Goal: Information Seeking & Learning: Learn about a topic

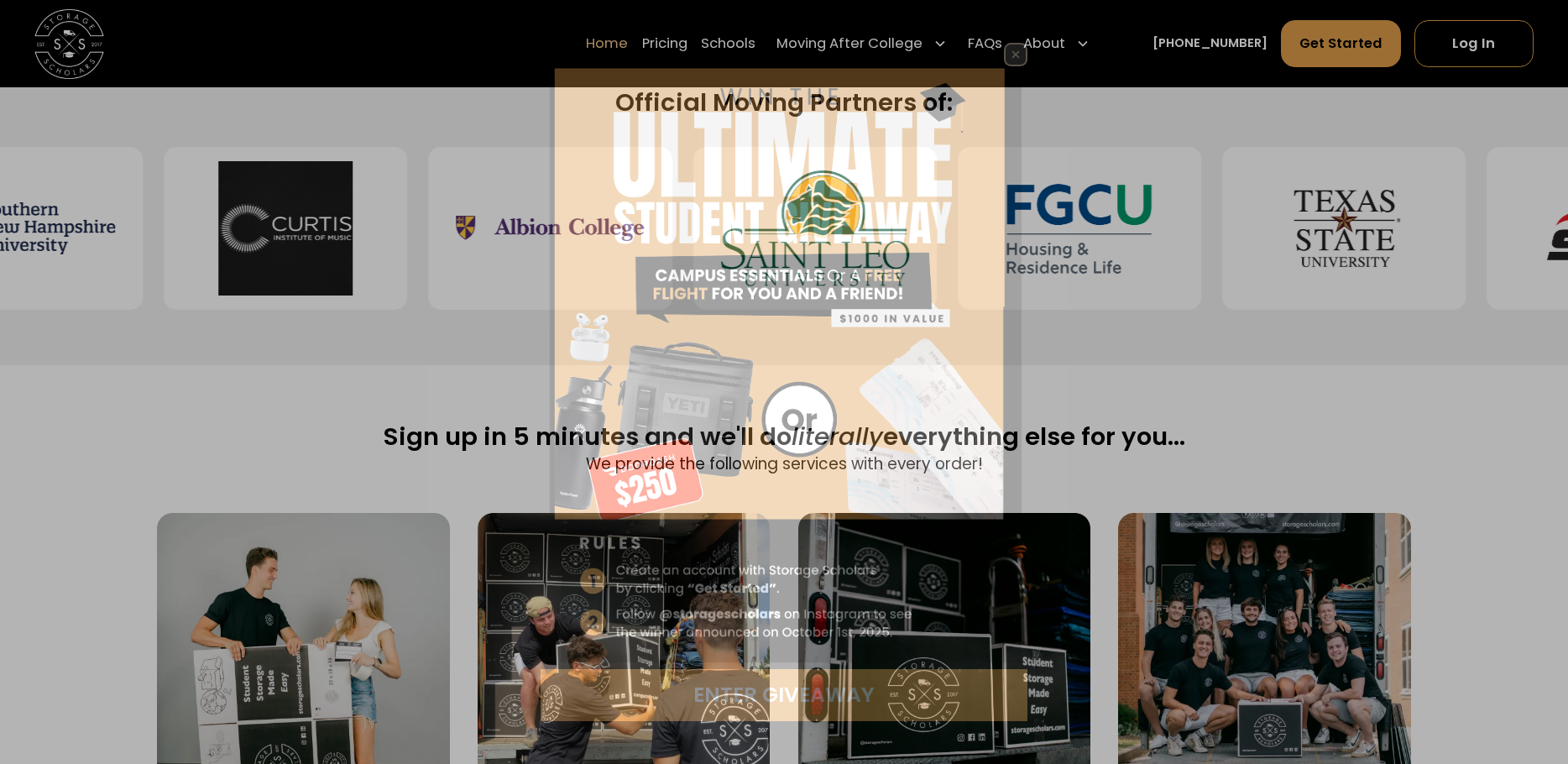
scroll to position [924, 0]
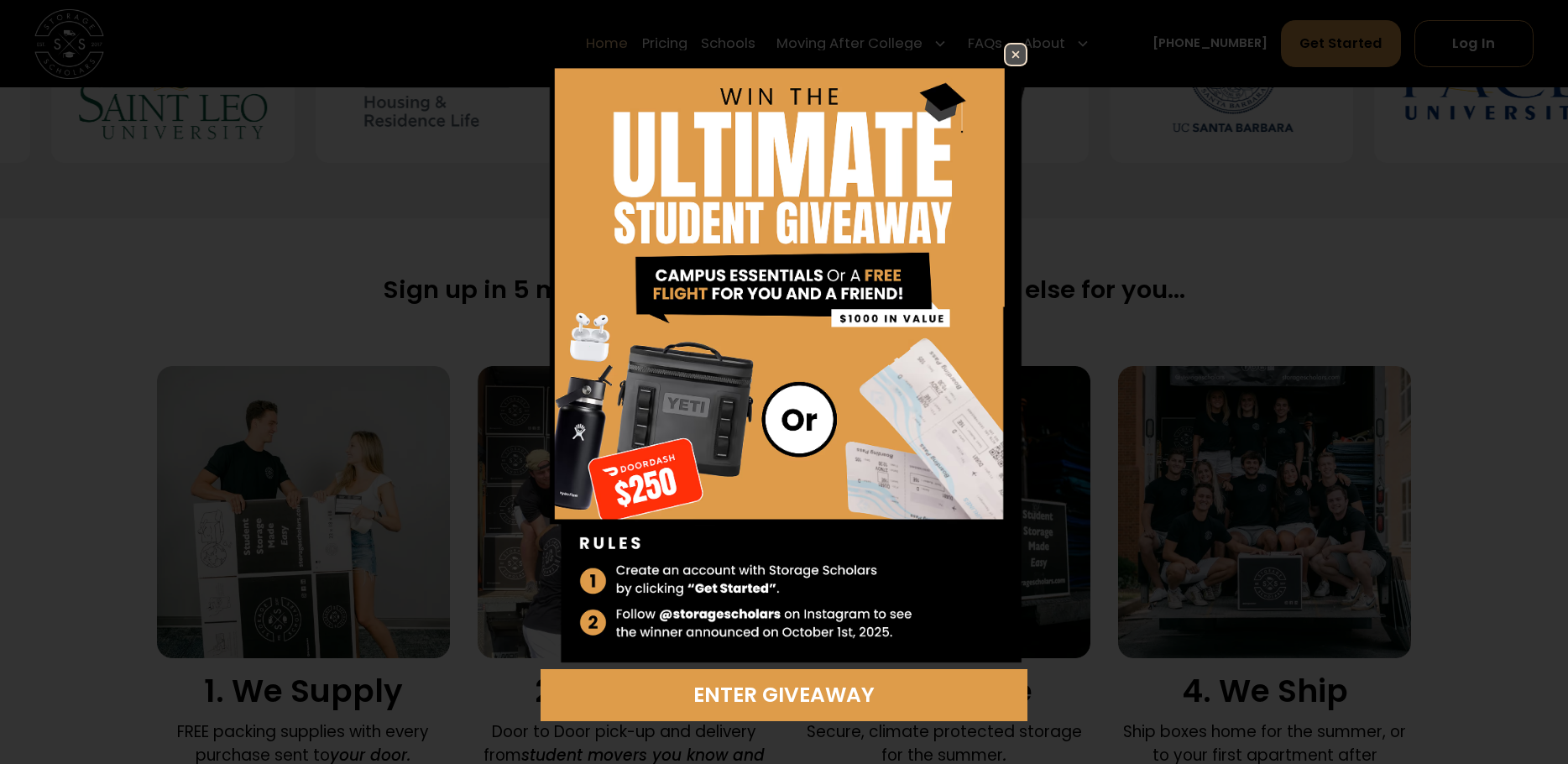
click at [1017, 55] on img at bounding box center [1016, 54] width 20 height 20
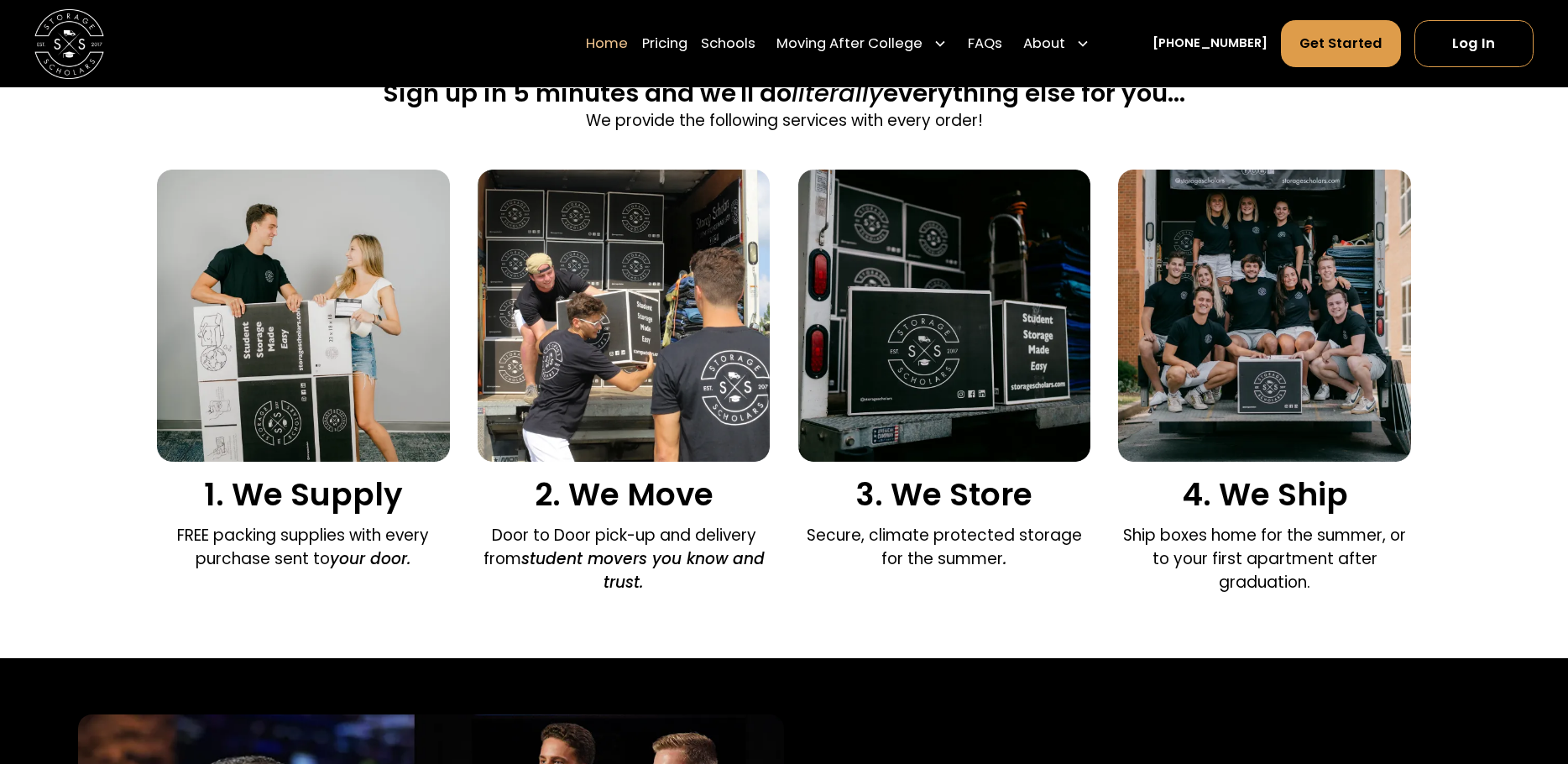
scroll to position [1007, 0]
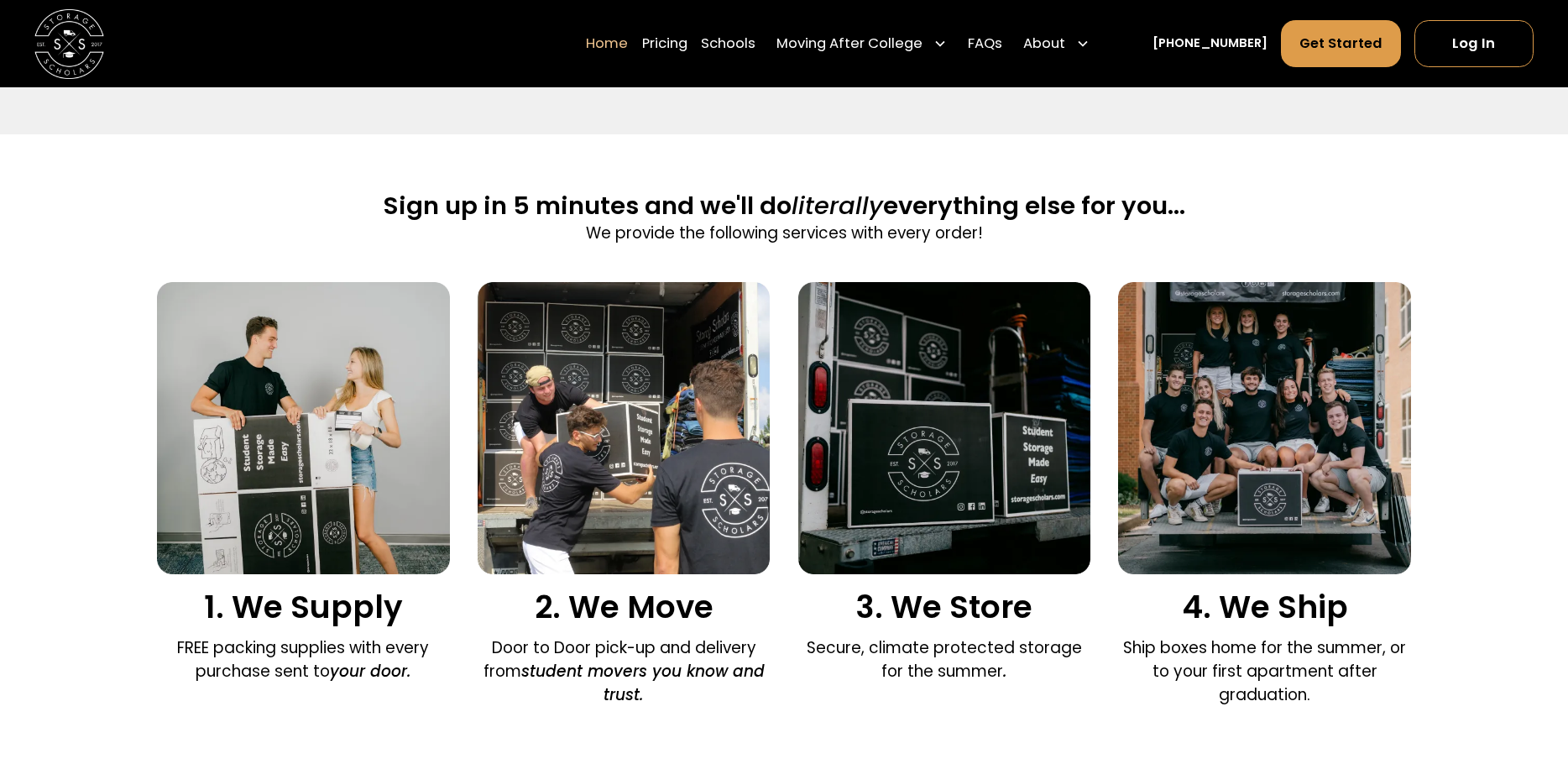
click at [1295, 436] on img at bounding box center [1264, 428] width 292 height 292
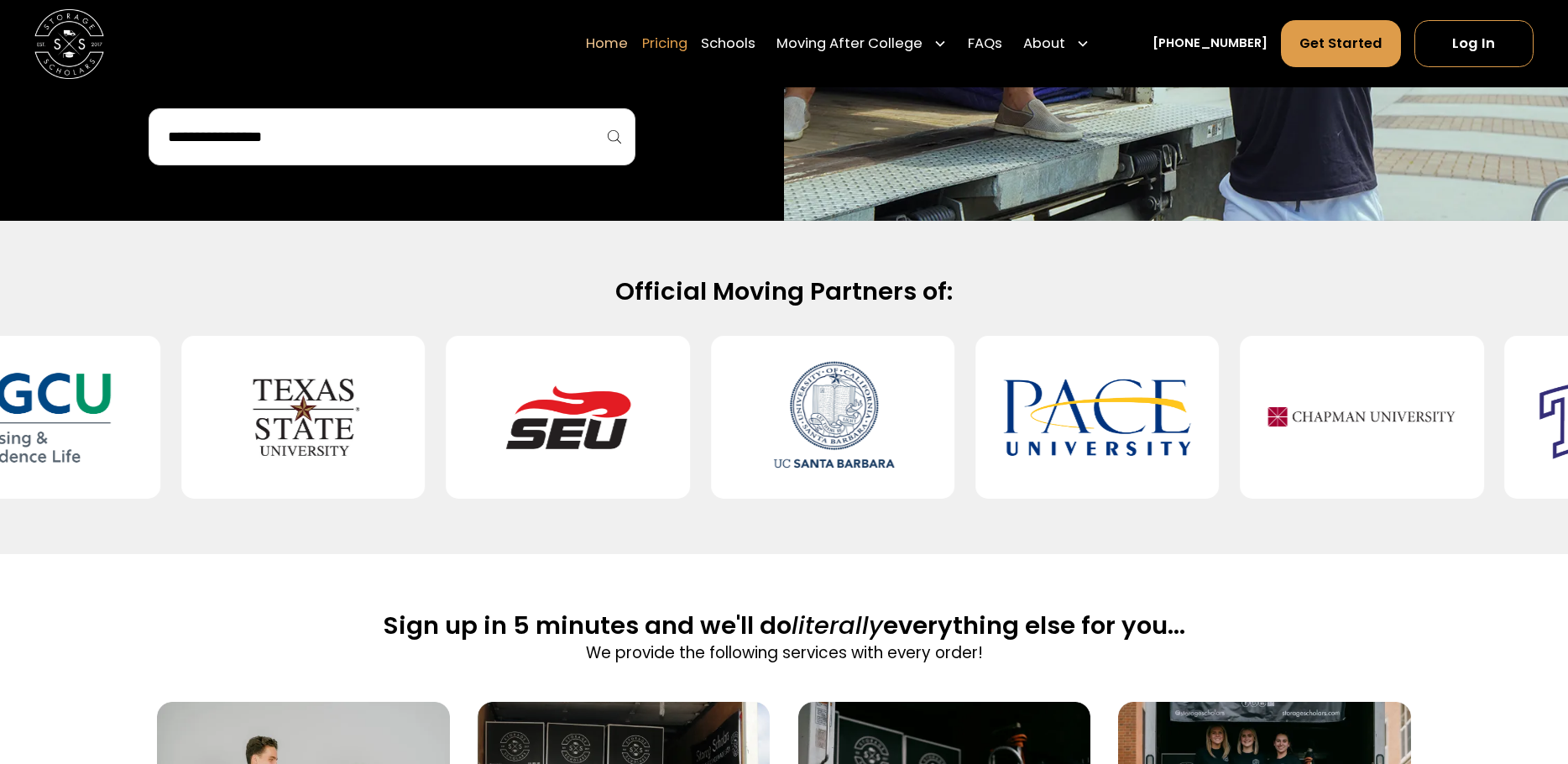
click at [688, 37] on link "Pricing" at bounding box center [665, 43] width 45 height 48
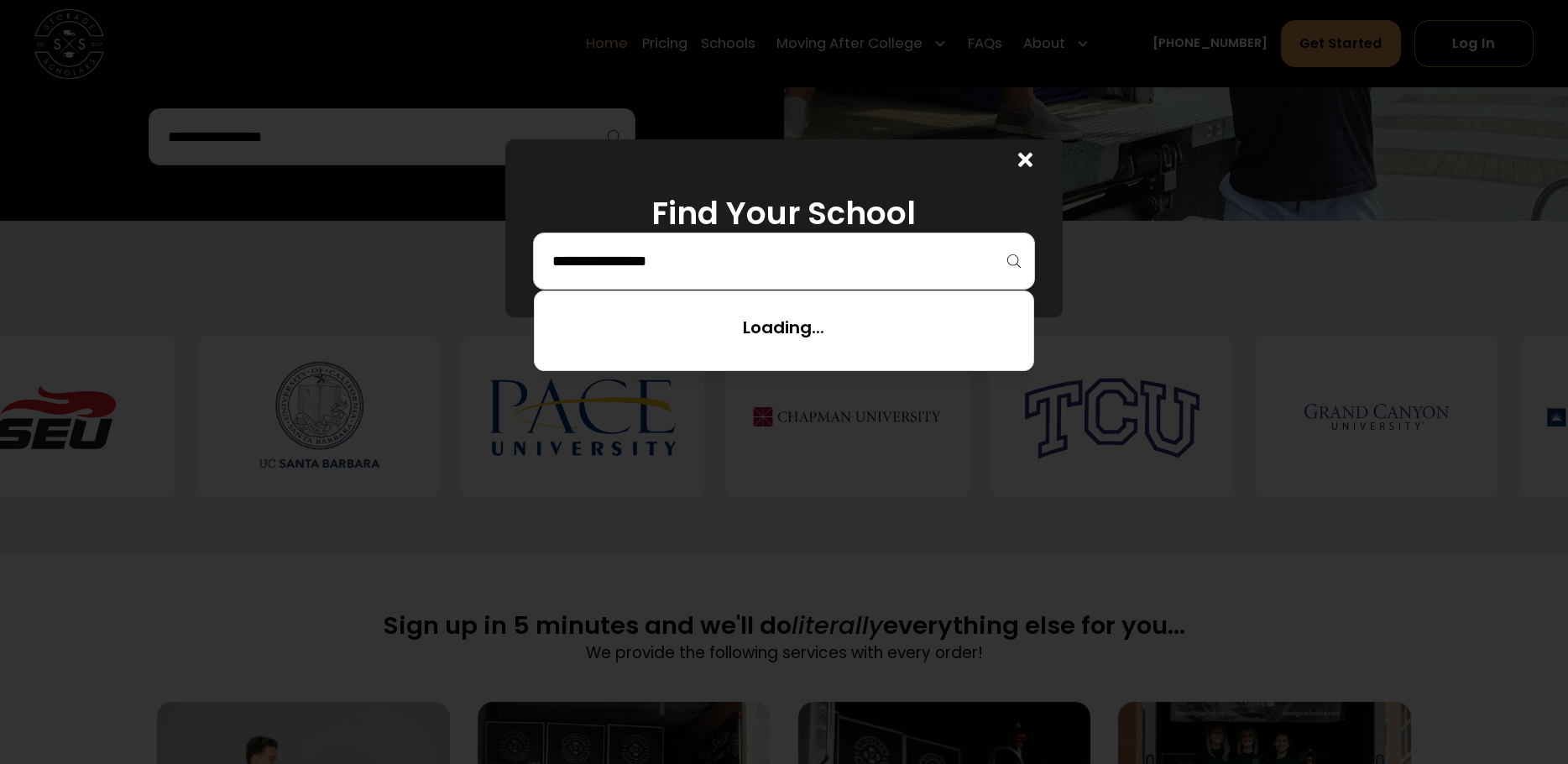
click at [677, 258] on input "search" at bounding box center [784, 260] width 466 height 29
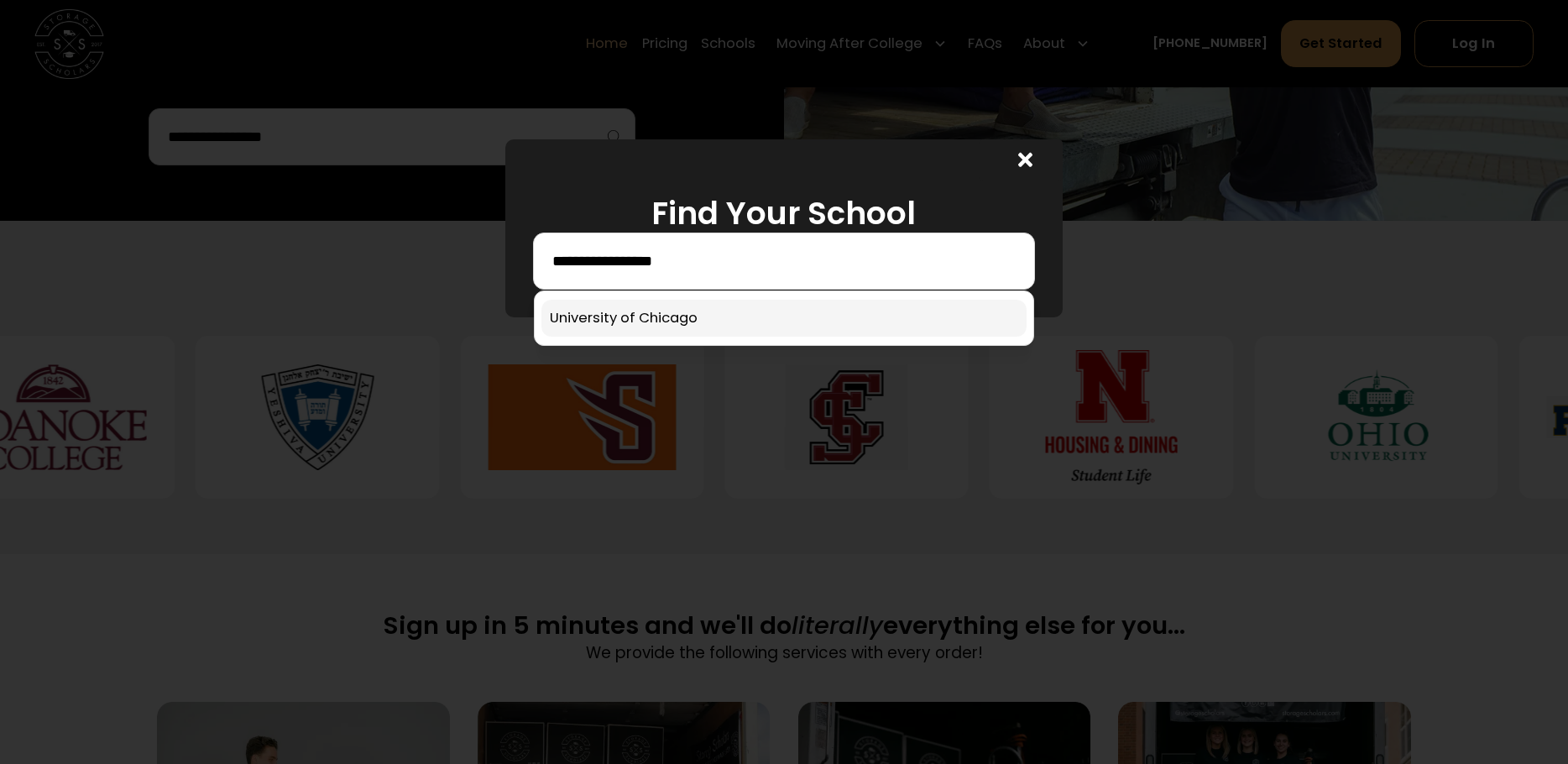
type input "**********"
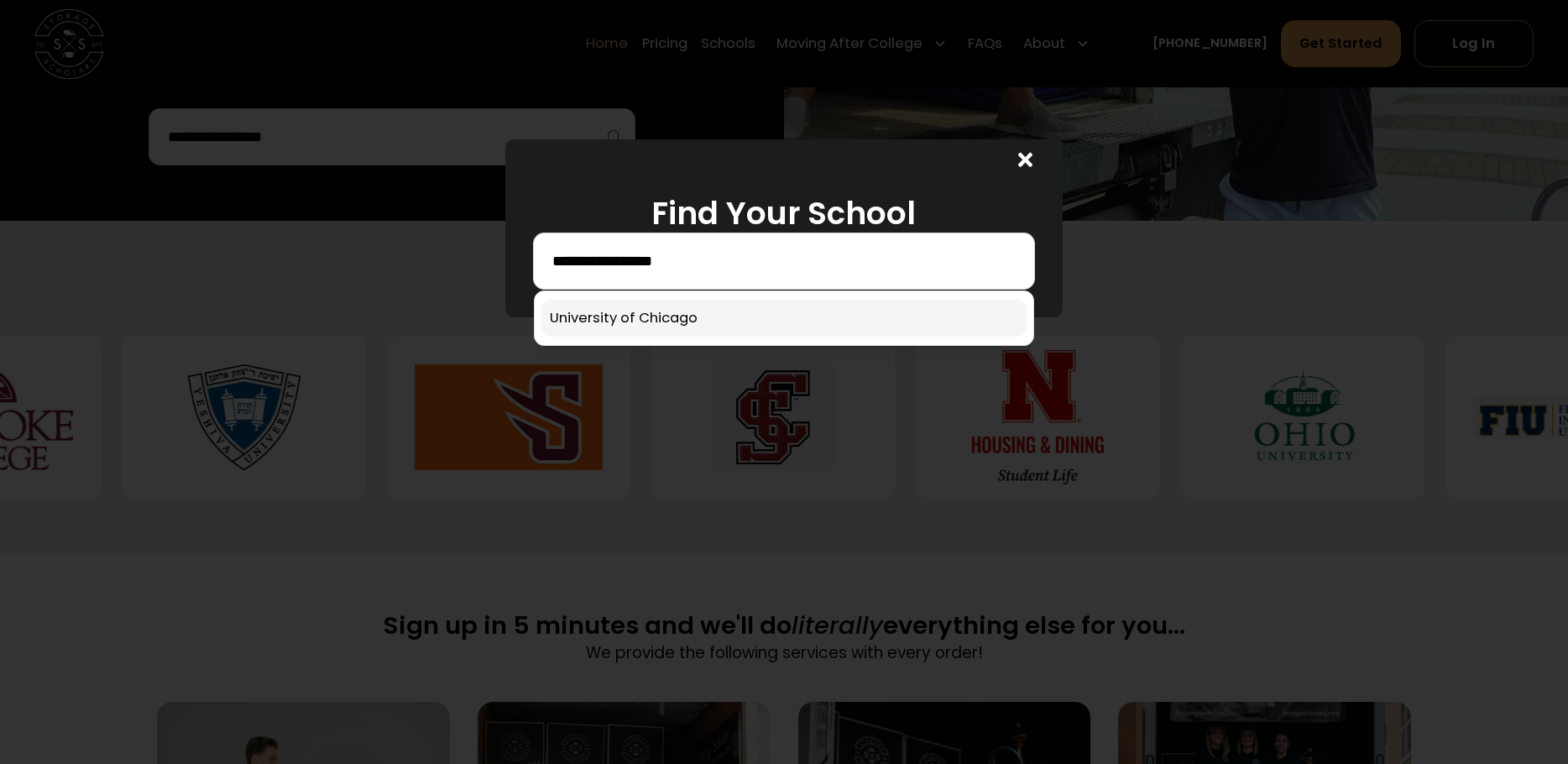
click at [605, 314] on link at bounding box center [784, 317] width 485 height 36
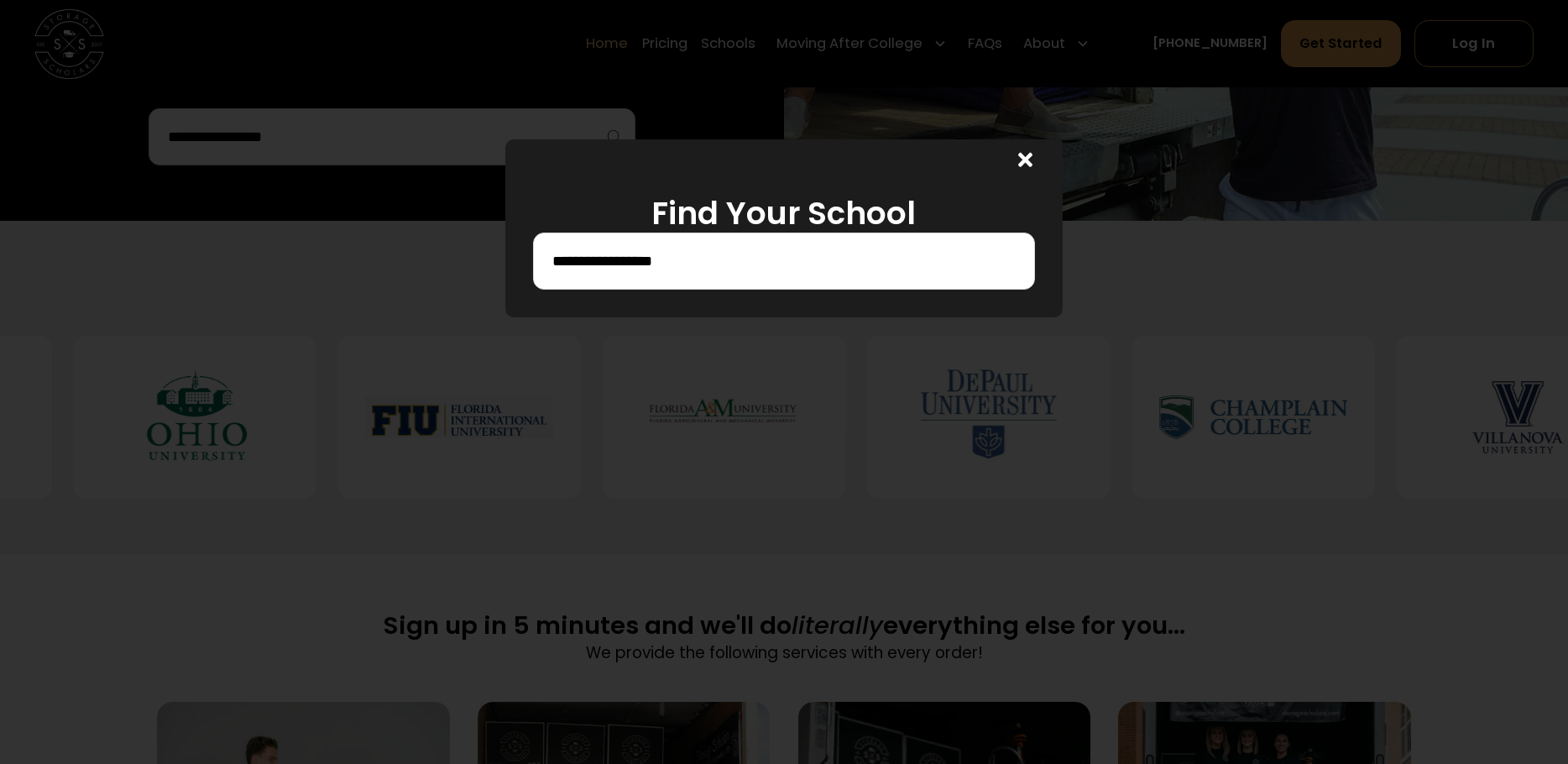
click at [740, 267] on input "**********" at bounding box center [784, 260] width 466 height 29
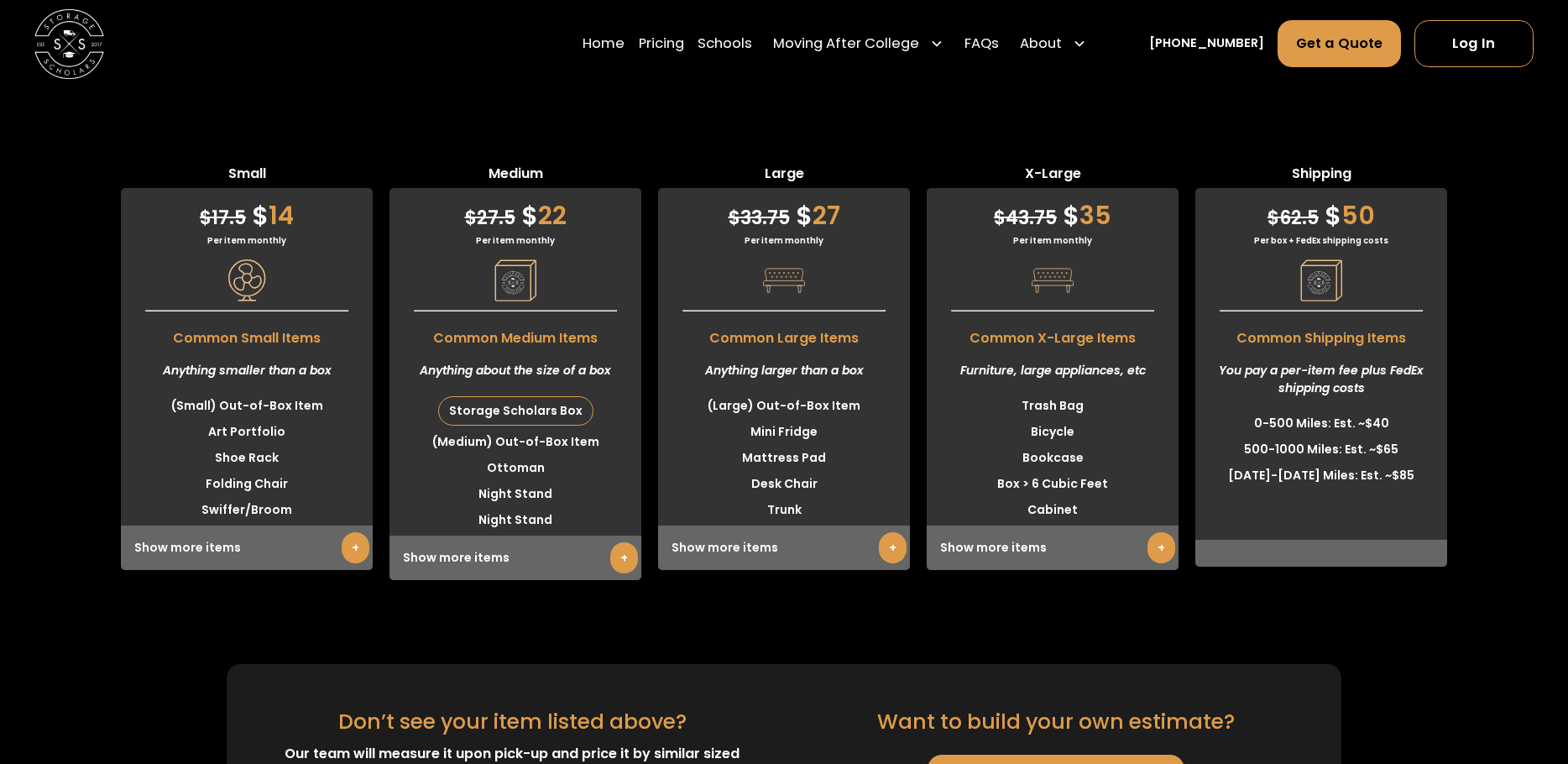
scroll to position [3872, 0]
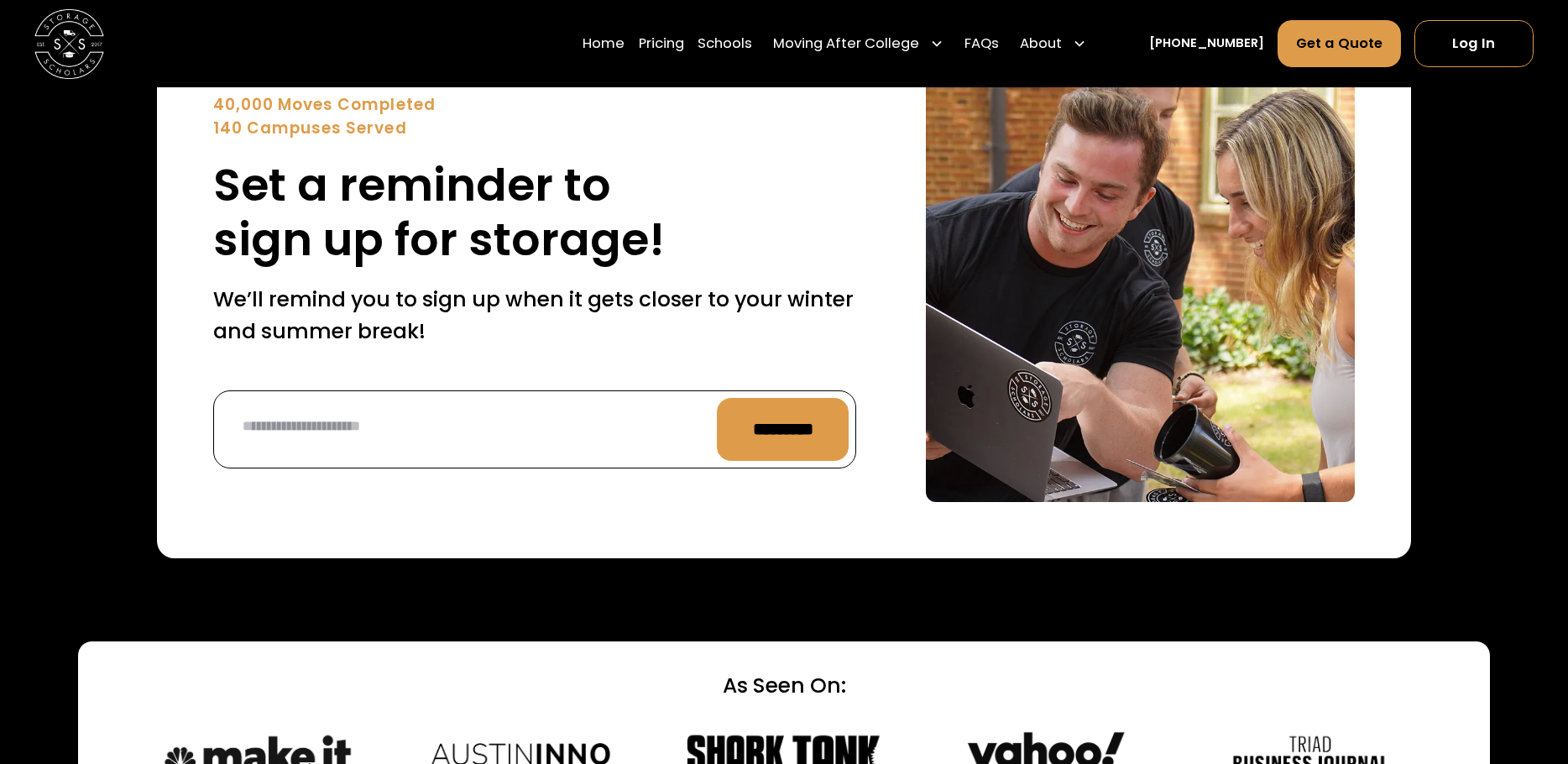
scroll to position [7483, 0]
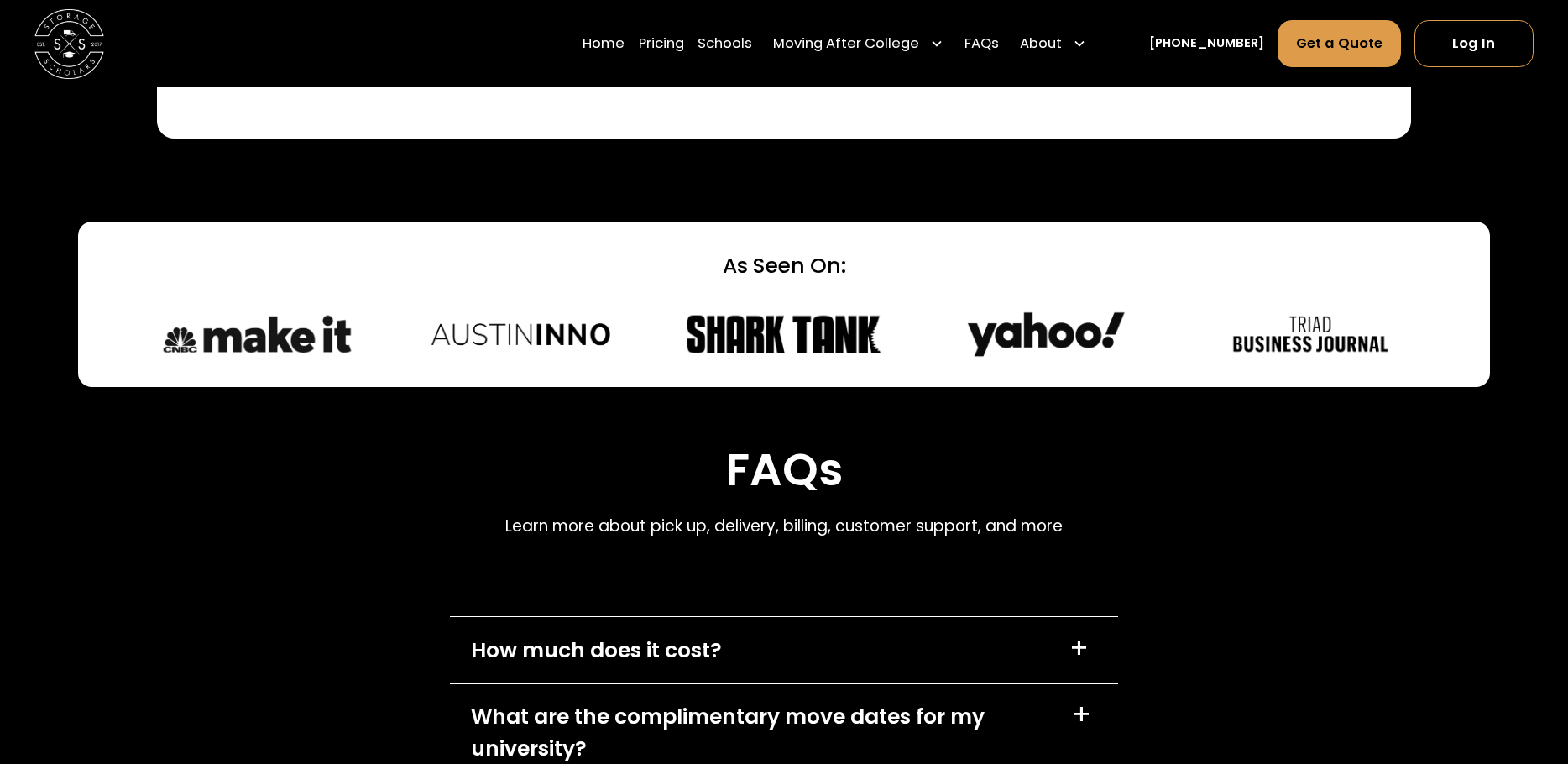
click at [1074, 635] on div "+" at bounding box center [1079, 649] width 20 height 28
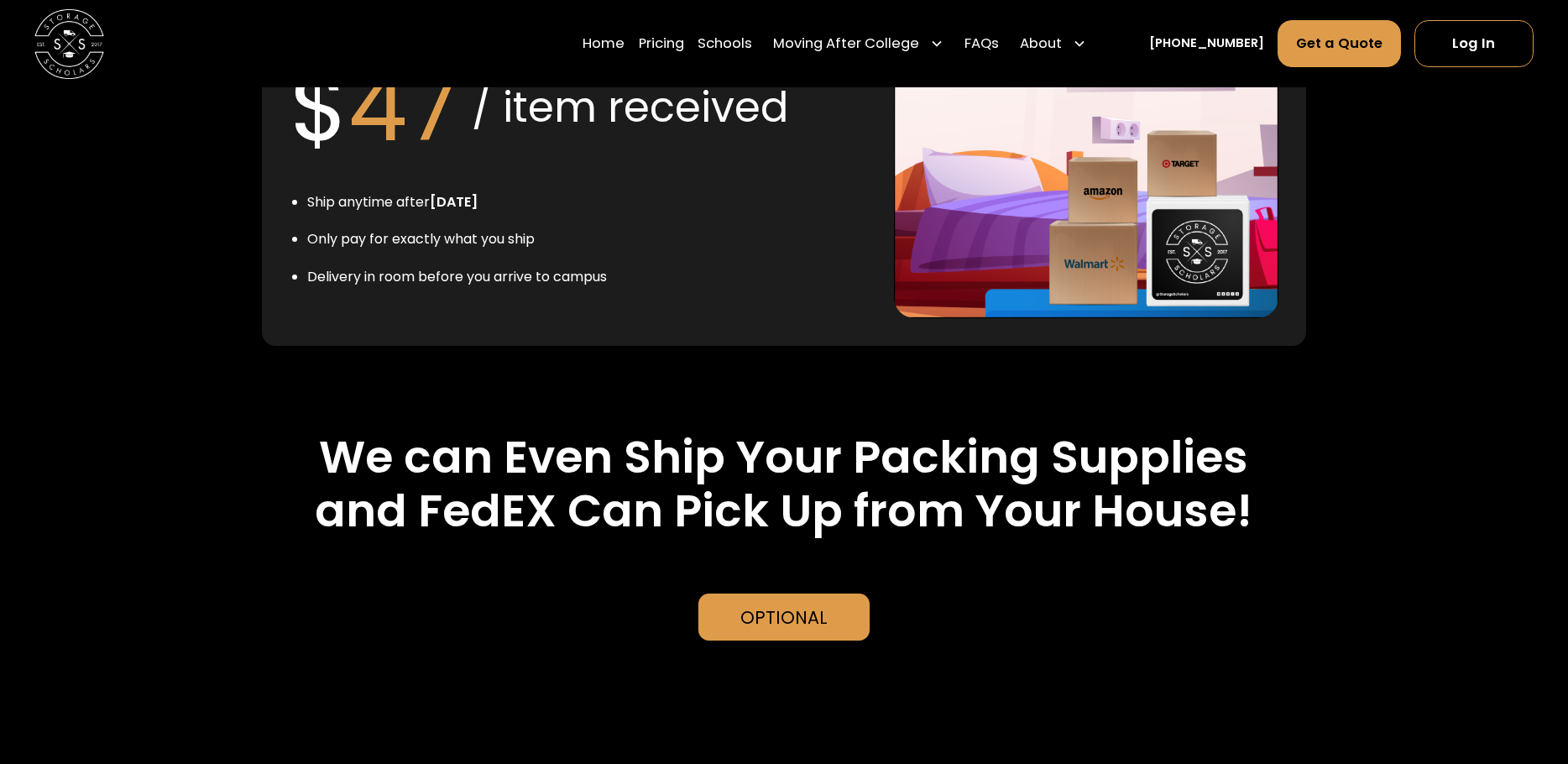
scroll to position [3779, 0]
